Goal: Information Seeking & Learning: Understand process/instructions

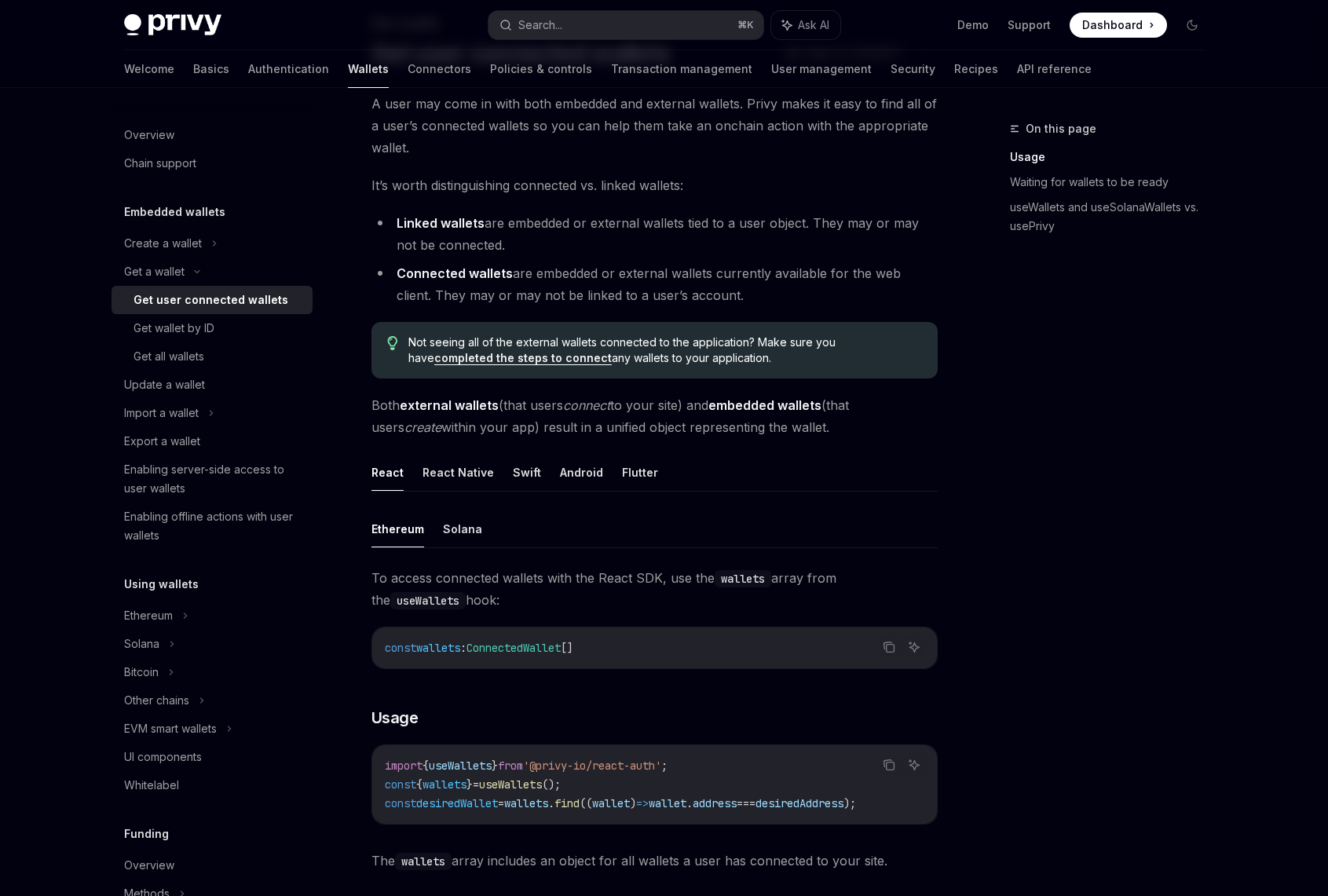
scroll to position [145, 0]
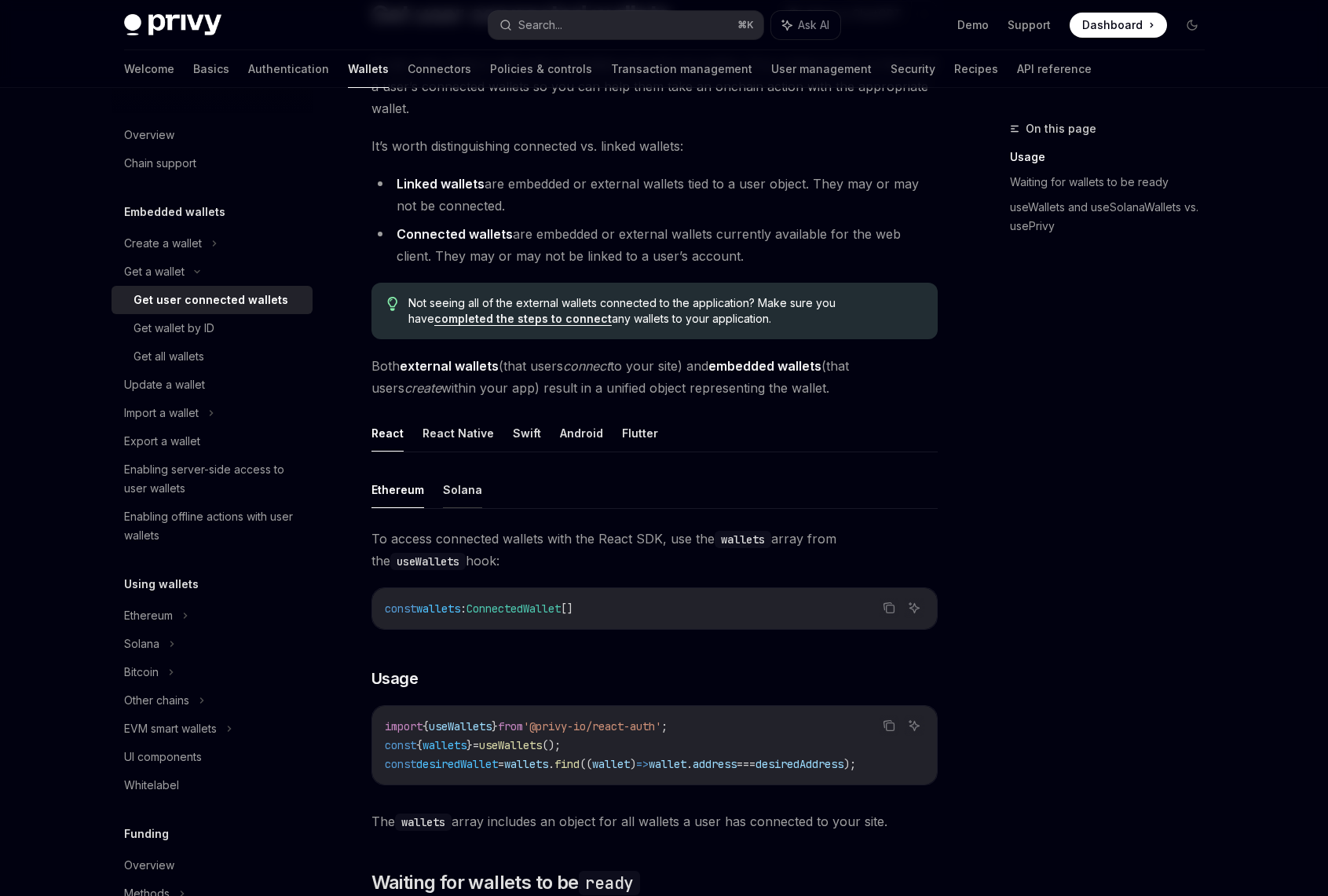
click at [461, 493] on button "Solana" at bounding box center [462, 490] width 39 height 37
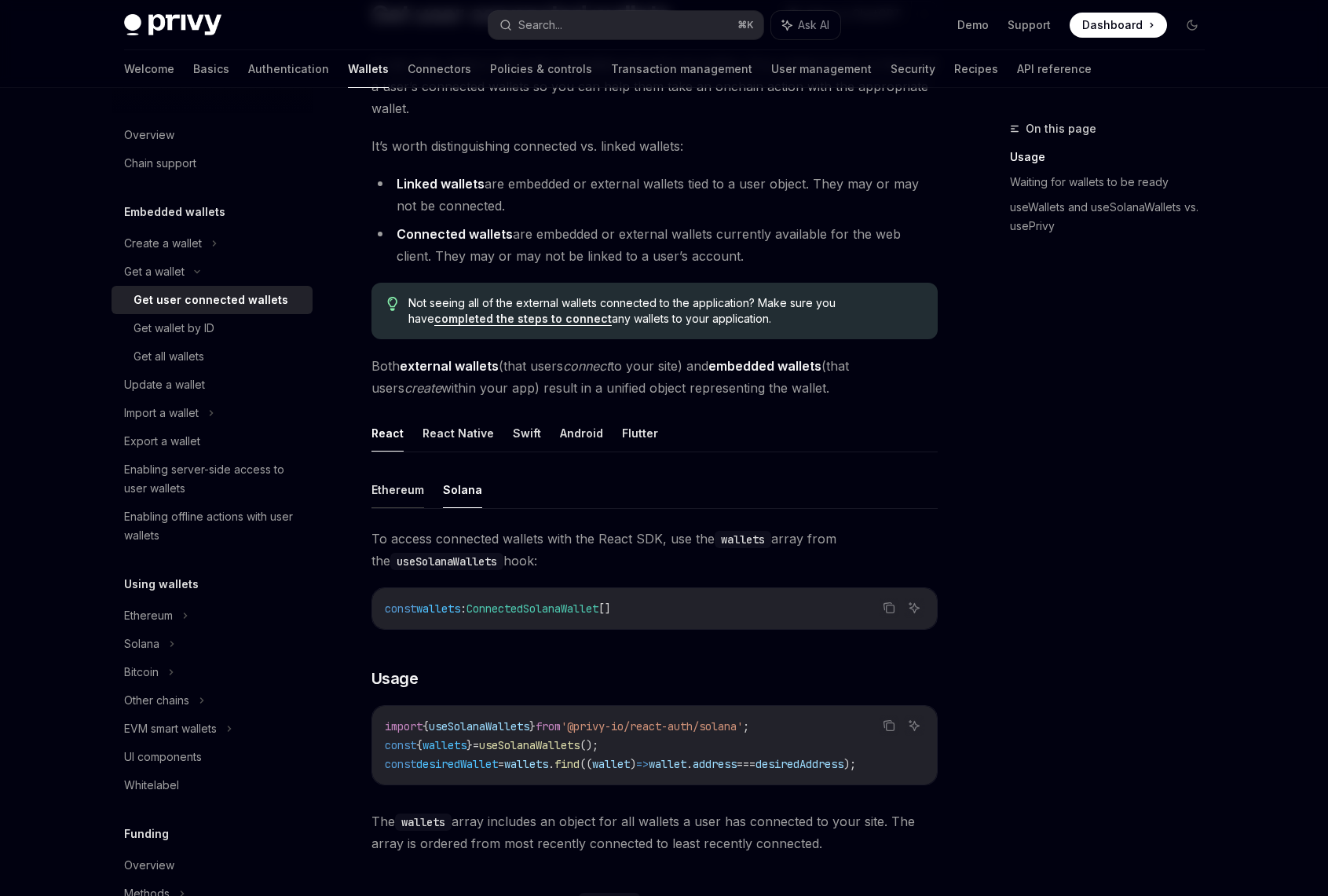
click at [391, 489] on button "Ethereum" at bounding box center [398, 490] width 53 height 37
type textarea "*"
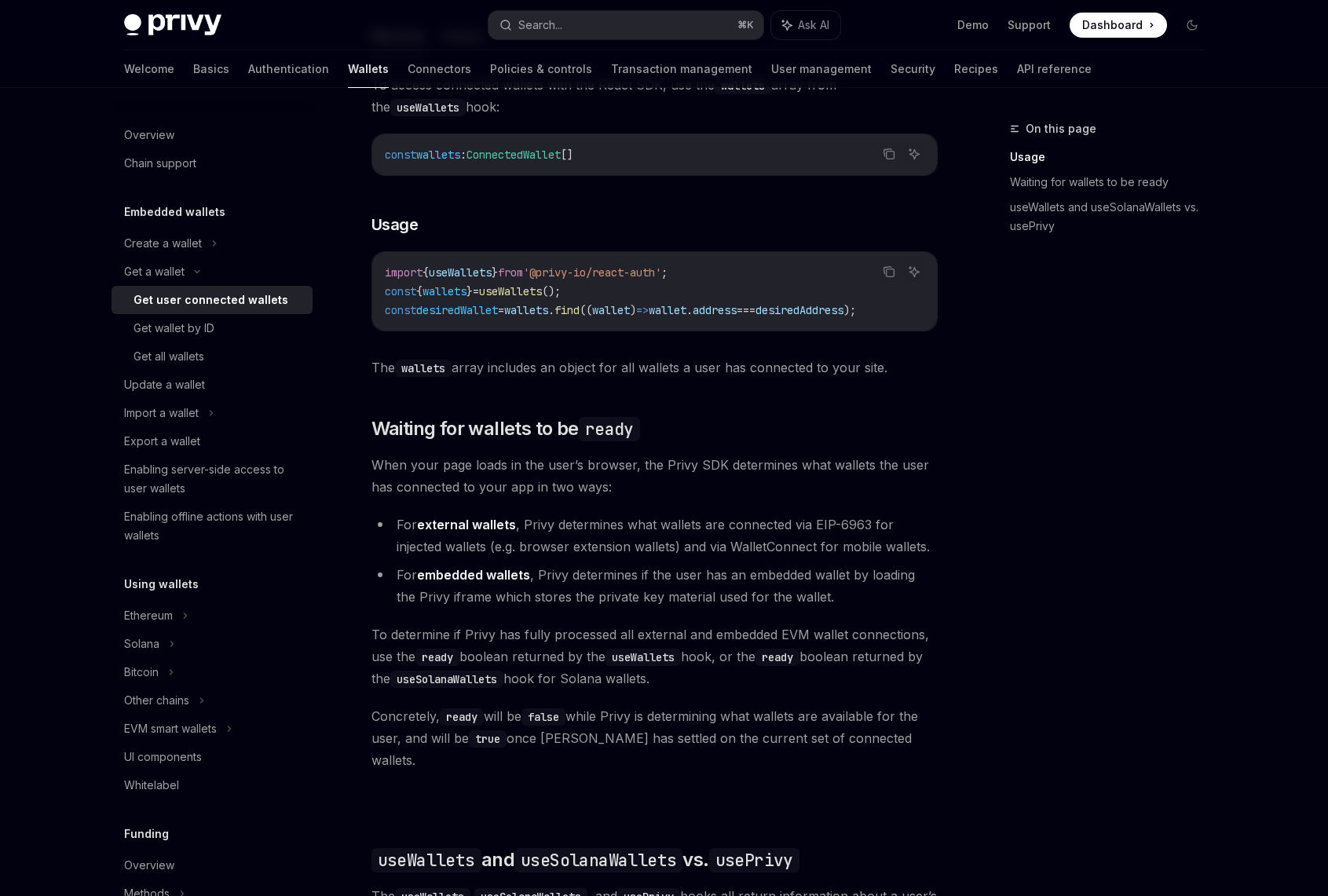
scroll to position [611, 0]
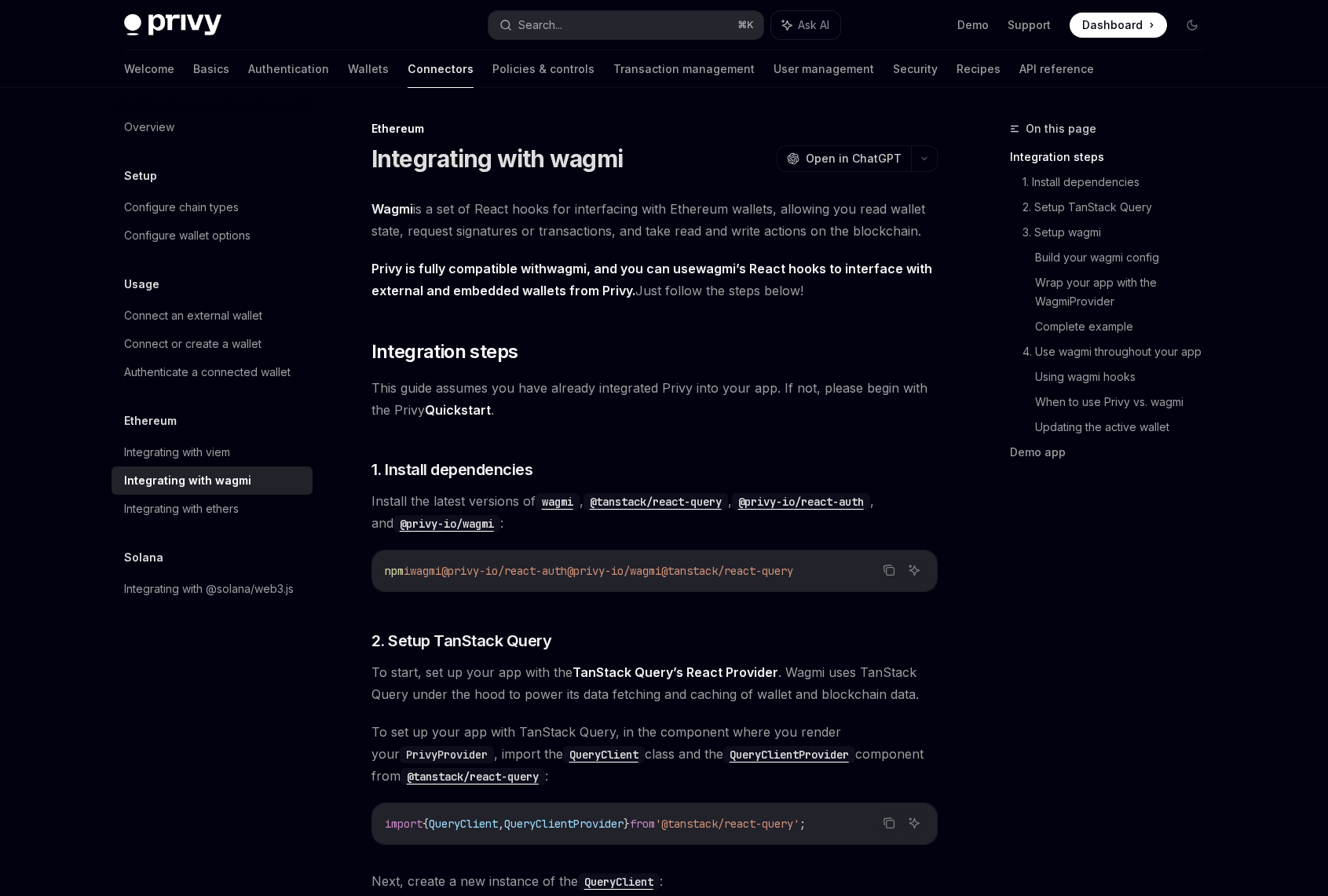
drag, startPoint x: 601, startPoint y: 572, endPoint x: 700, endPoint y: 567, distance: 99.1
click at [661, 567] on span "@privy-io/wagmi" at bounding box center [614, 571] width 94 height 14
copy span "@privy-io/wagmi"
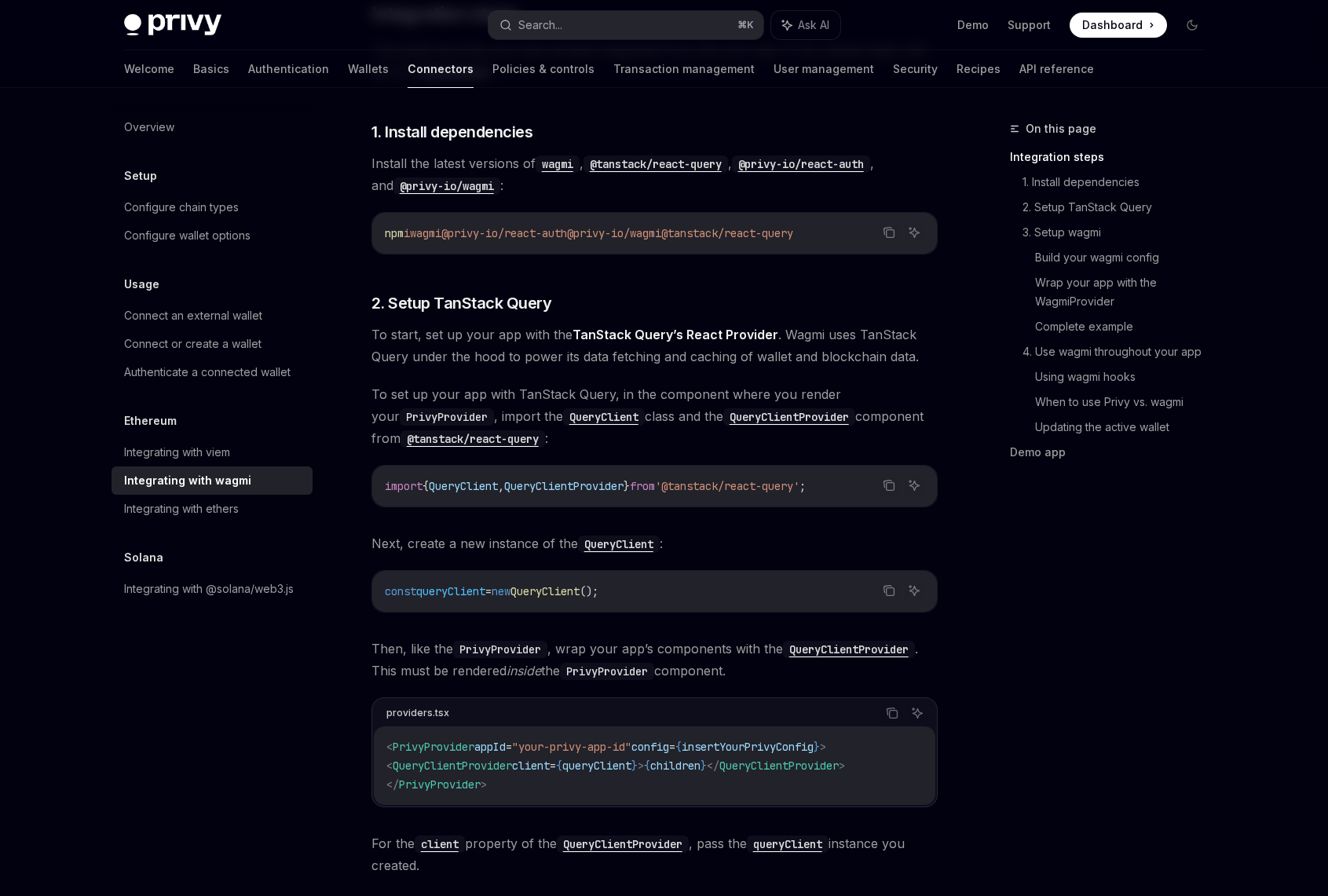
scroll to position [340, 0]
click at [215, 450] on div "Integrating with viem" at bounding box center [177, 452] width 106 height 19
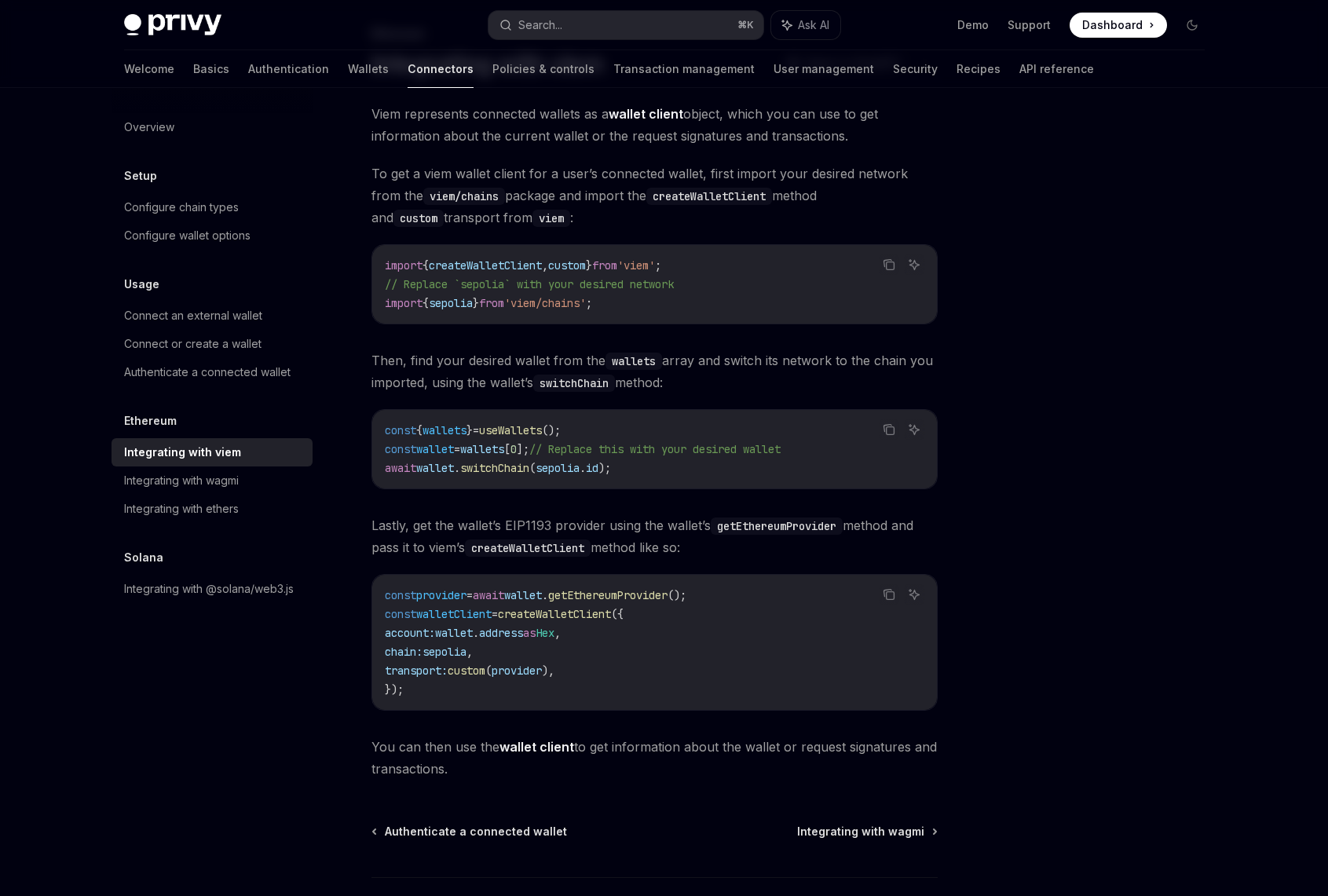
scroll to position [97, 0]
click at [237, 481] on div "Integrating with wagmi" at bounding box center [181, 481] width 114 height 19
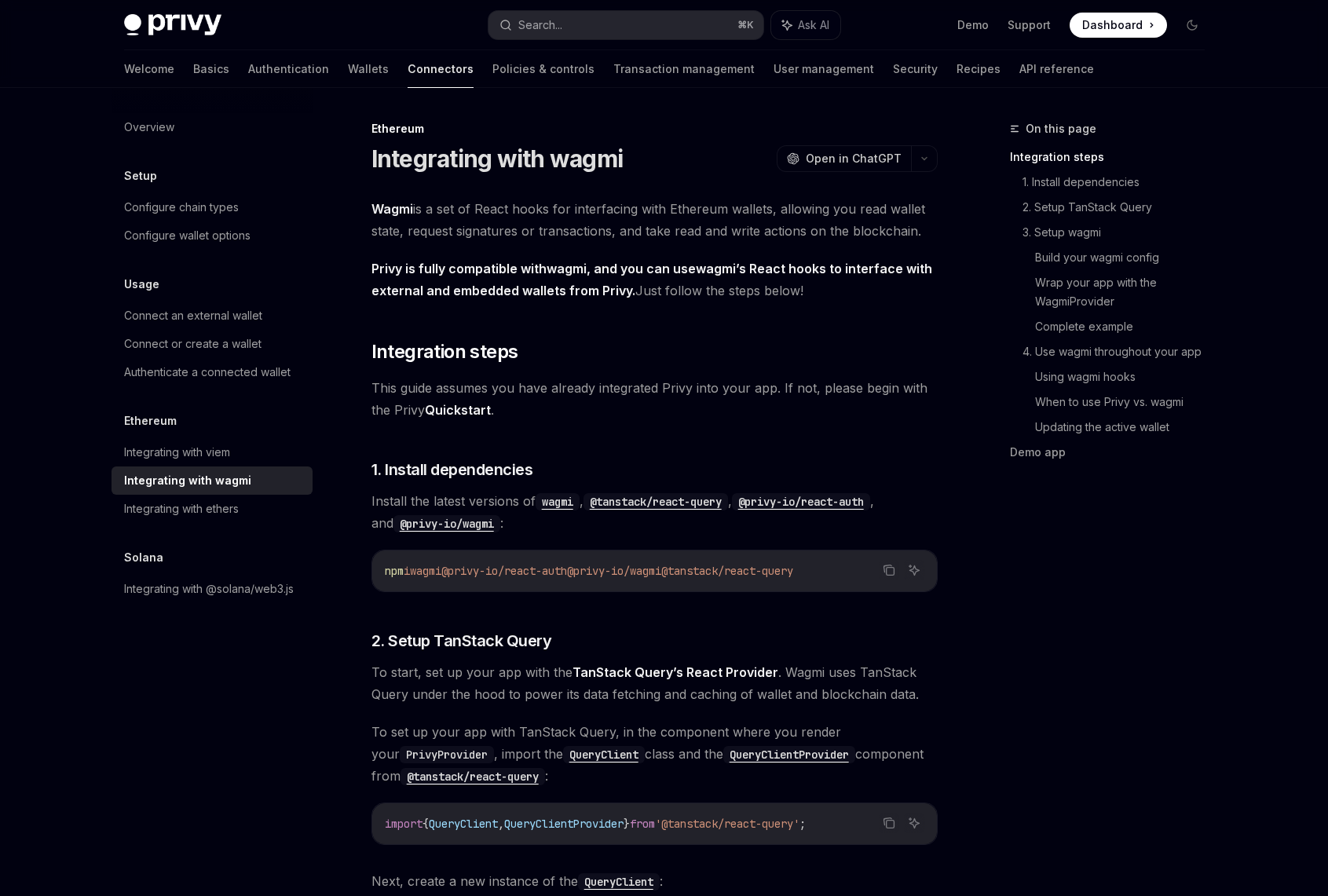
type textarea "*"
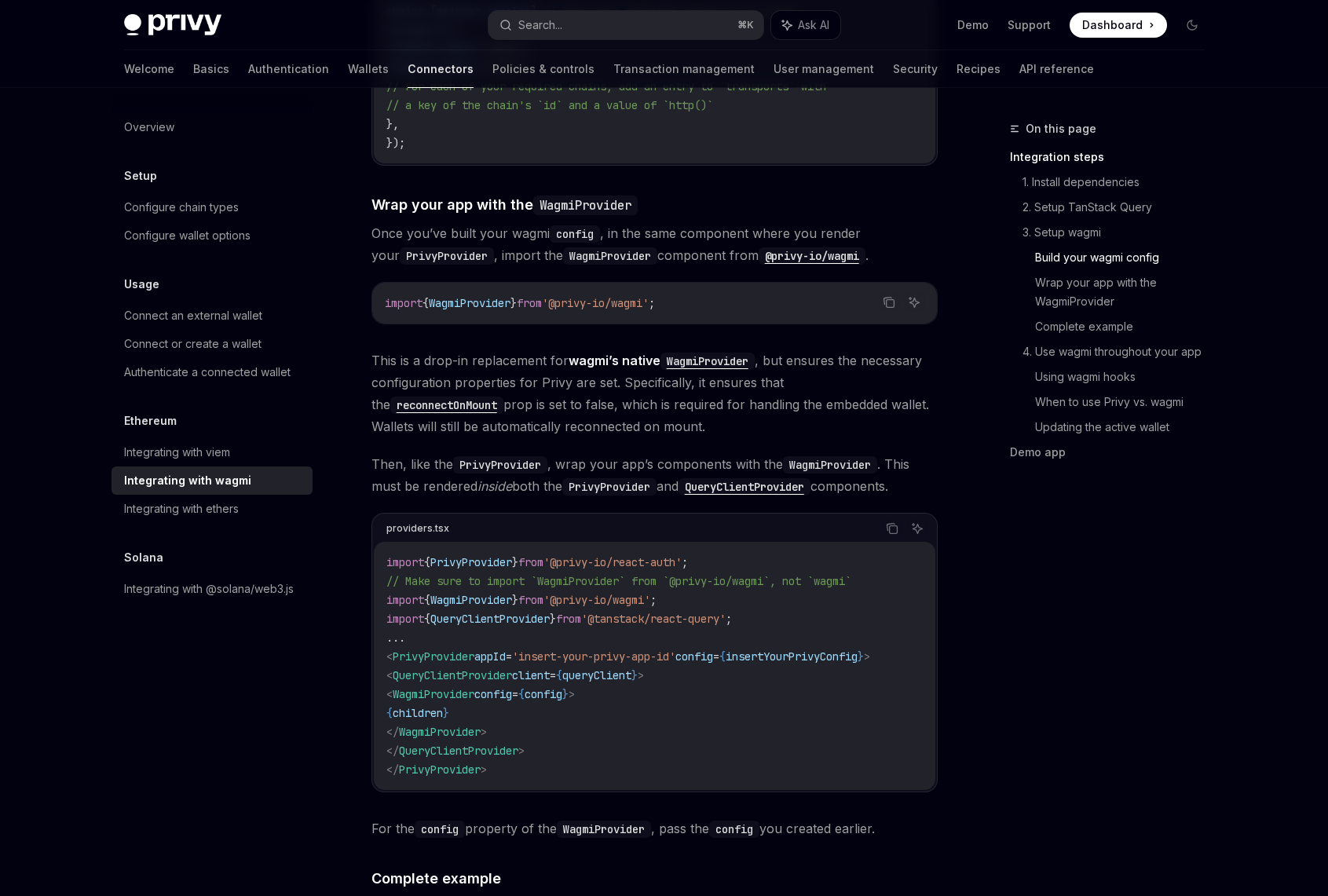
scroll to position [2041, 0]
